Goal: Transaction & Acquisition: Purchase product/service

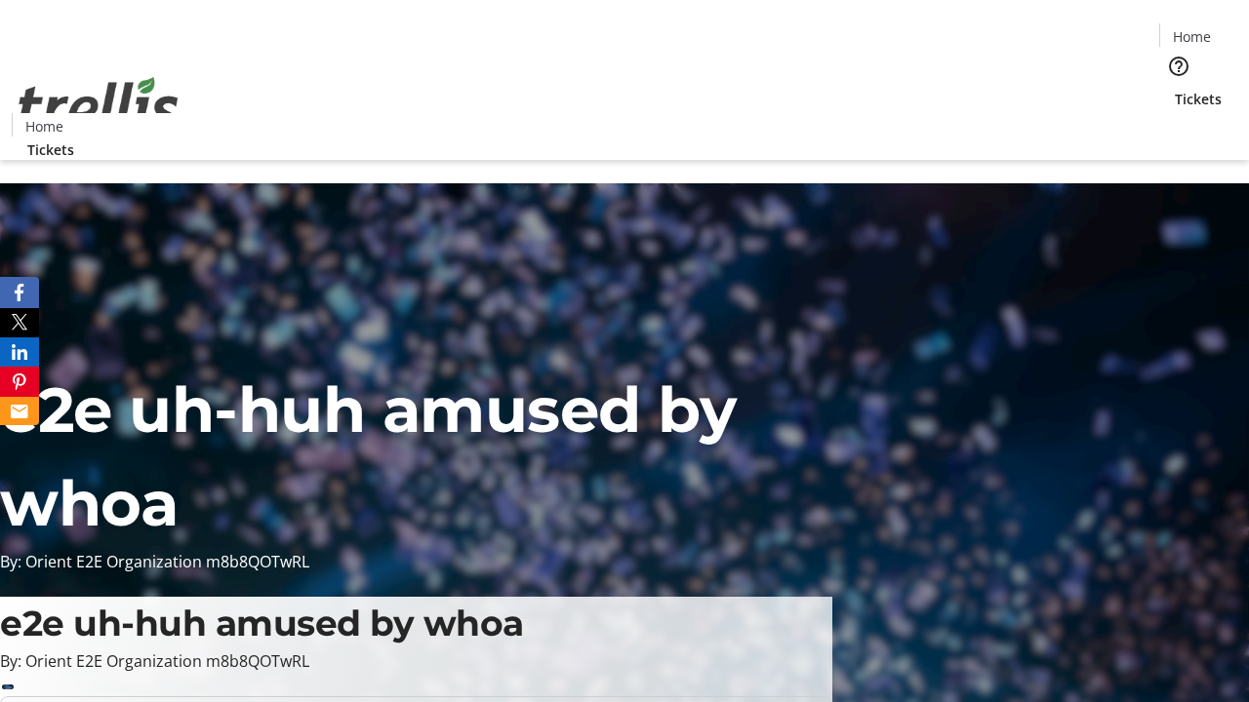
click at [1174, 89] on span "Tickets" at bounding box center [1197, 99] width 47 height 20
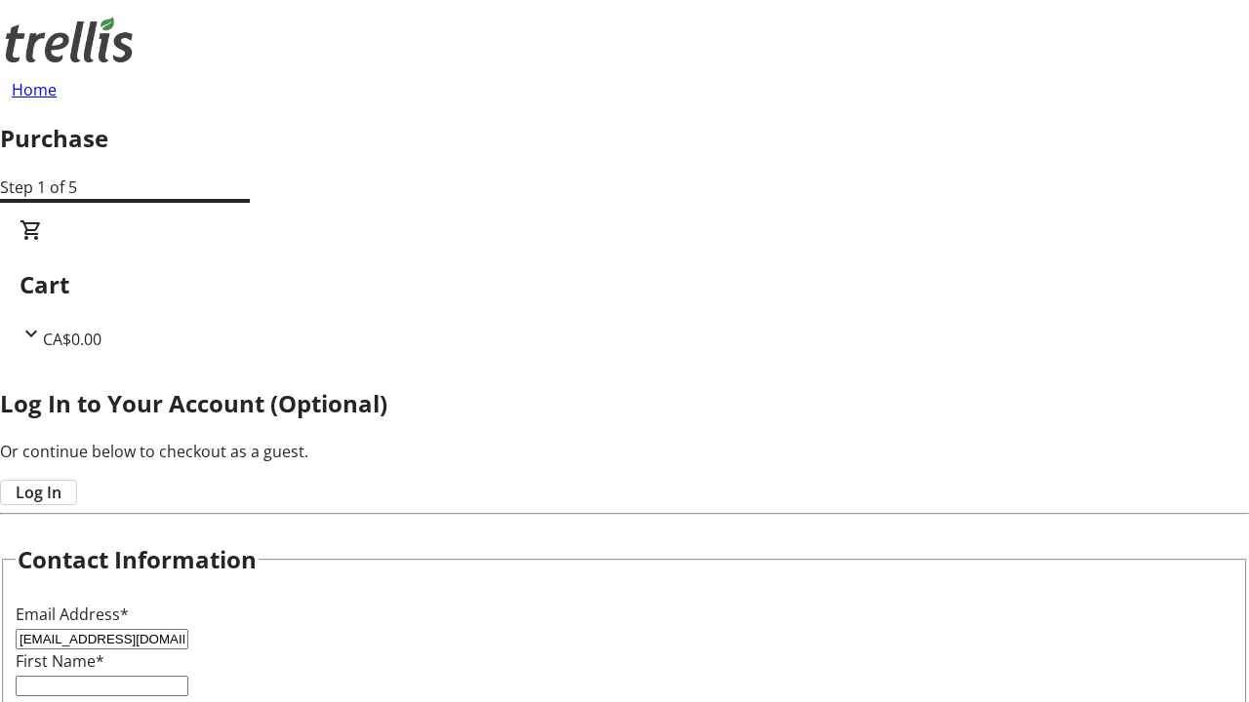
type input "[EMAIL_ADDRESS][DOMAIN_NAME]"
type input "[PERSON_NAME]"
